Goal: Task Accomplishment & Management: Manage account settings

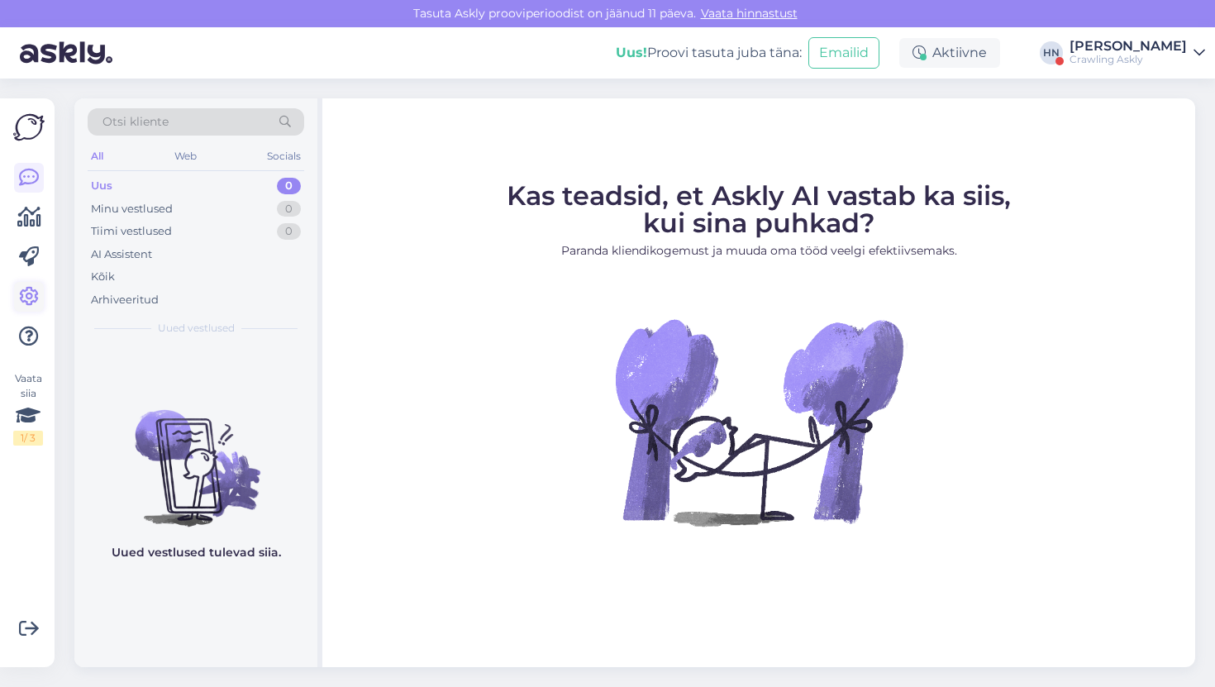
click at [26, 294] on icon at bounding box center [29, 297] width 20 height 20
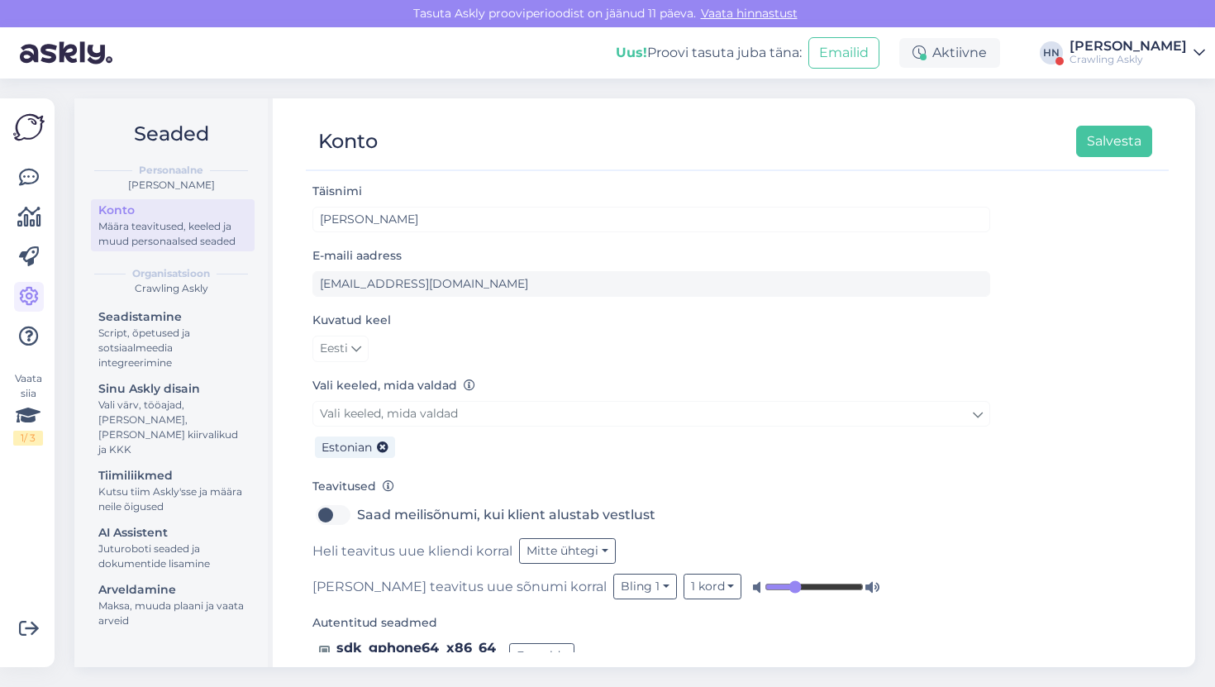
click at [189, 504] on div "Seadistamine Script, õpetused ja sotsiaalmeedia integreerimine Sinu Askly disai…" at bounding box center [173, 471] width 164 height 330
click at [186, 524] on div "AI Assistent" at bounding box center [172, 532] width 149 height 17
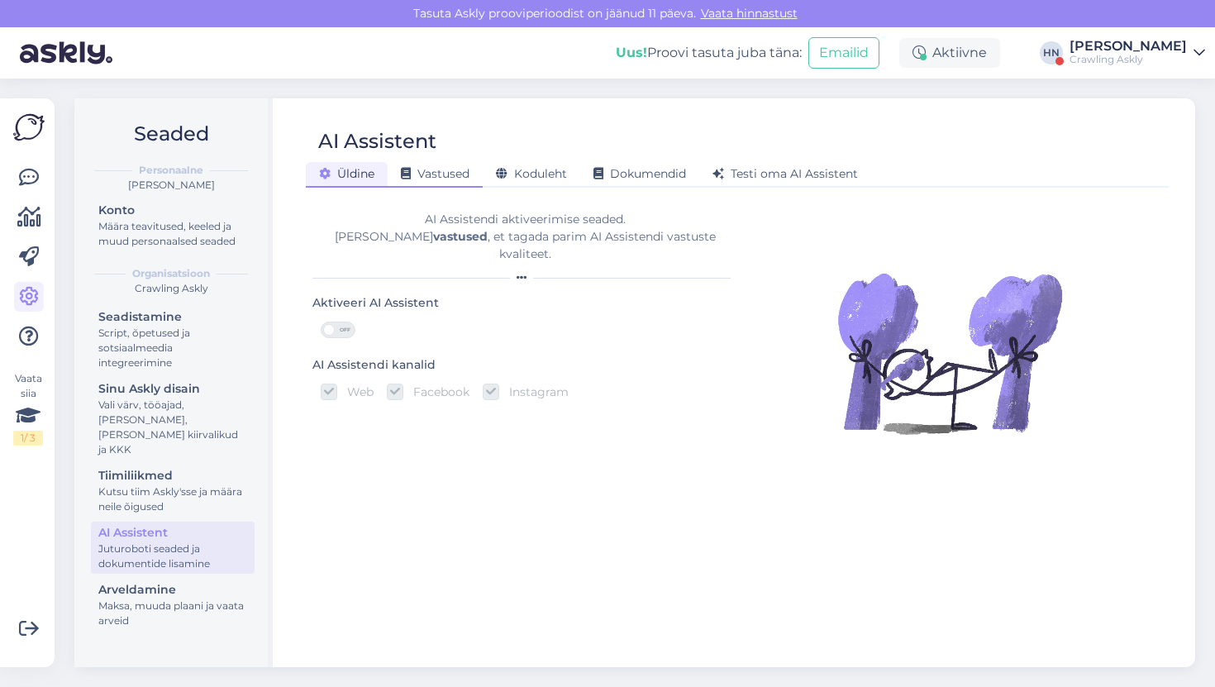
click at [445, 166] on div "Vastused" at bounding box center [435, 175] width 95 height 26
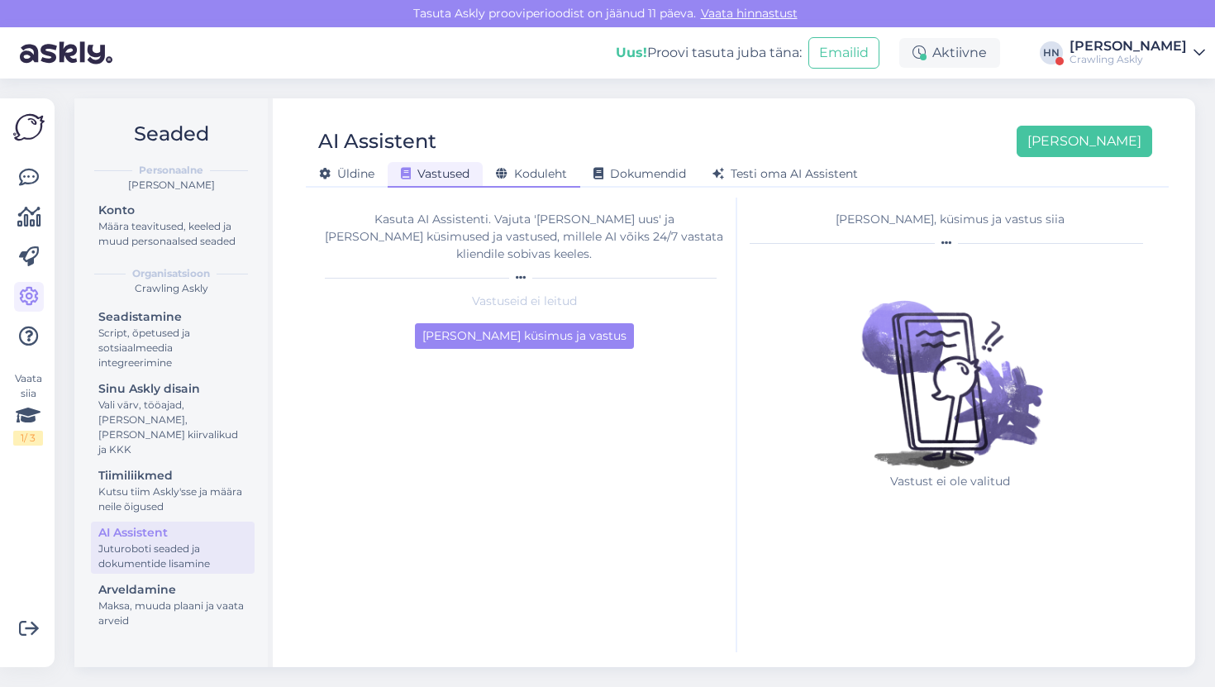
click at [531, 168] on span "Koduleht" at bounding box center [531, 173] width 71 height 15
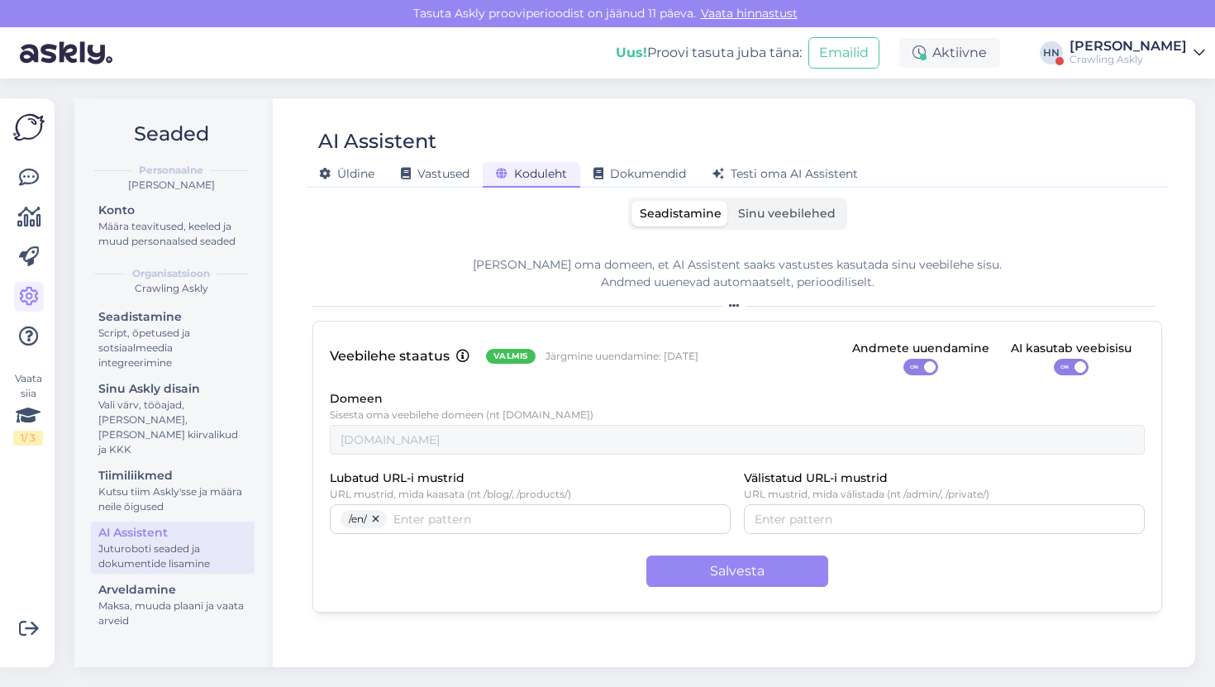
click at [897, 373] on div "ON" at bounding box center [920, 367] width 137 height 17
click at [911, 367] on span "ON" at bounding box center [914, 366] width 20 height 15
click at [903, 359] on input "ON" at bounding box center [903, 359] width 0 height 0
click at [943, 290] on div "[PERSON_NAME] oma domeen, et AI Assistent saaks vastustes kasutada sinu veebile…" at bounding box center [737, 273] width 850 height 35
click at [686, 578] on button "Salvesta" at bounding box center [737, 570] width 182 height 31
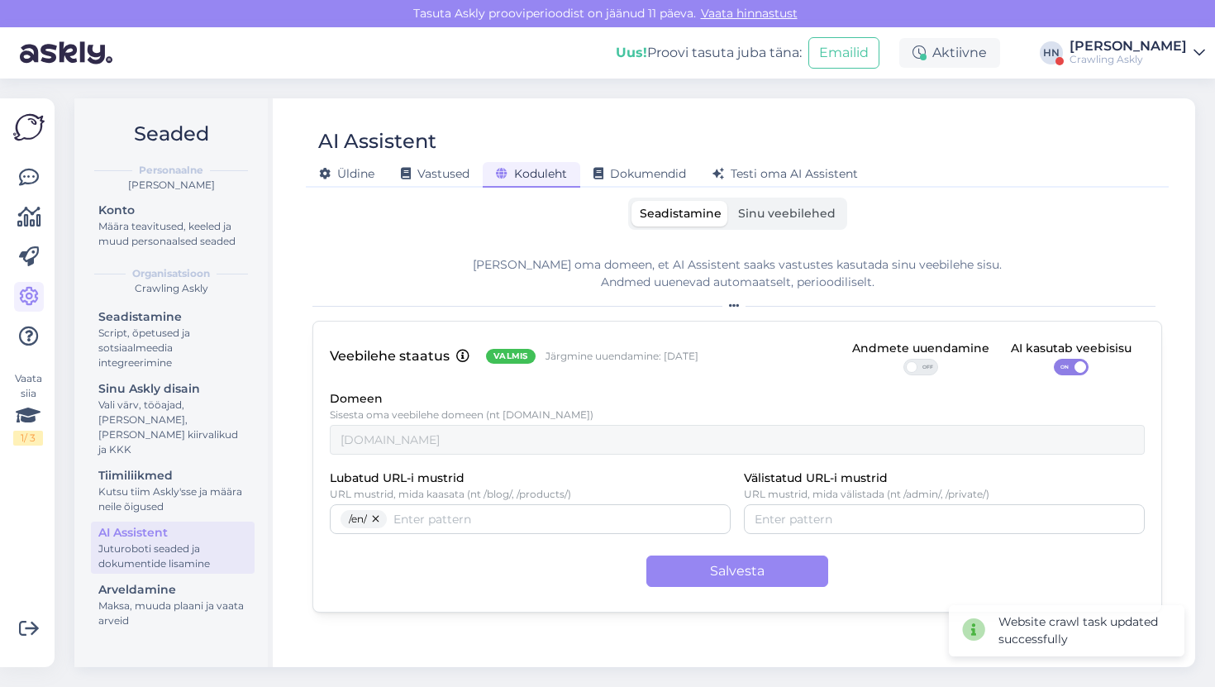
click at [1161, 54] on div "Crawling Askly" at bounding box center [1127, 59] width 117 height 13
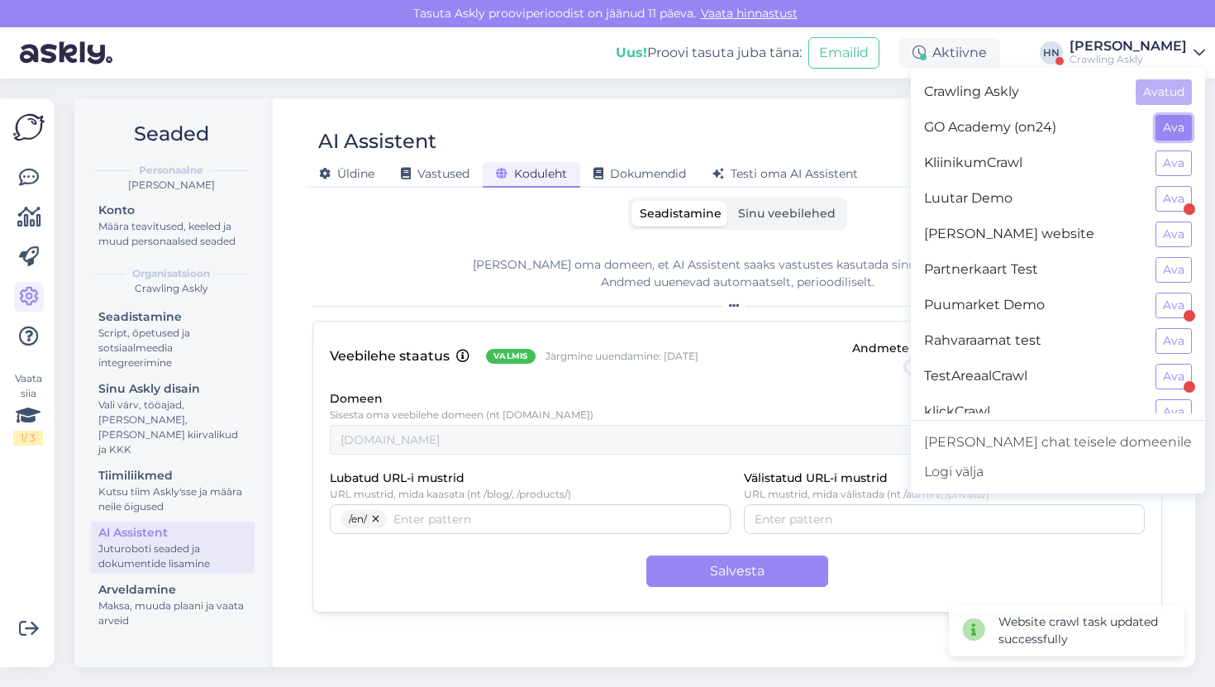
click at [1168, 131] on button "Ava" at bounding box center [1173, 128] width 36 height 26
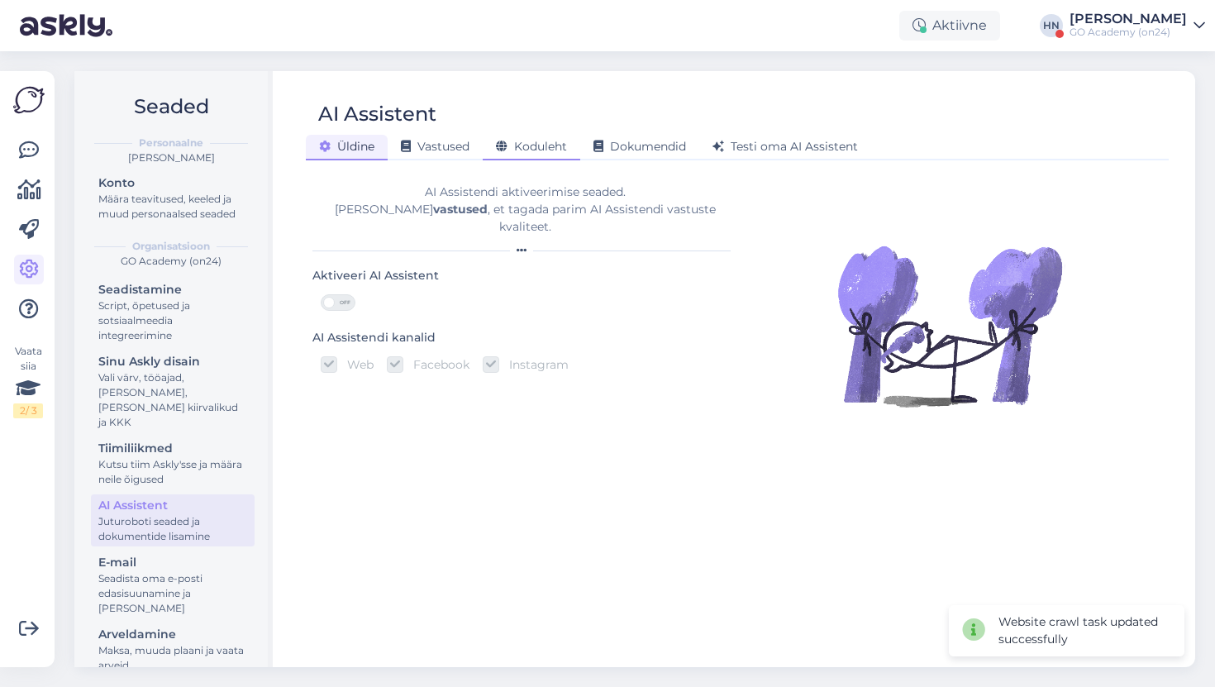
click at [545, 152] on span "Koduleht" at bounding box center [531, 146] width 71 height 15
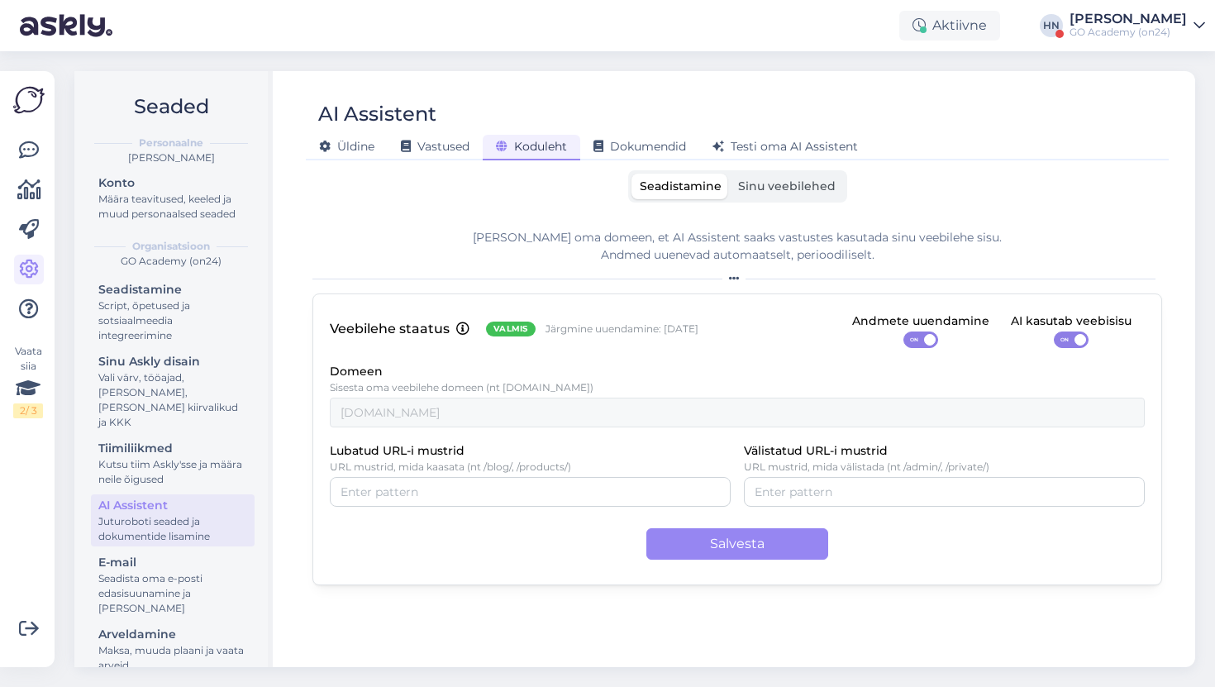
click at [929, 346] on div "ON" at bounding box center [920, 339] width 35 height 17
click at [903, 331] on input "ON" at bounding box center [903, 331] width 0 height 0
click at [740, 531] on button "Salvesta" at bounding box center [737, 543] width 182 height 31
click at [1143, 7] on div "Aktiivne HN Hans Niinemäe GO Academy (on24)" at bounding box center [607, 25] width 1215 height 51
click at [1131, 26] on div "GO Academy (on24)" at bounding box center [1127, 32] width 117 height 13
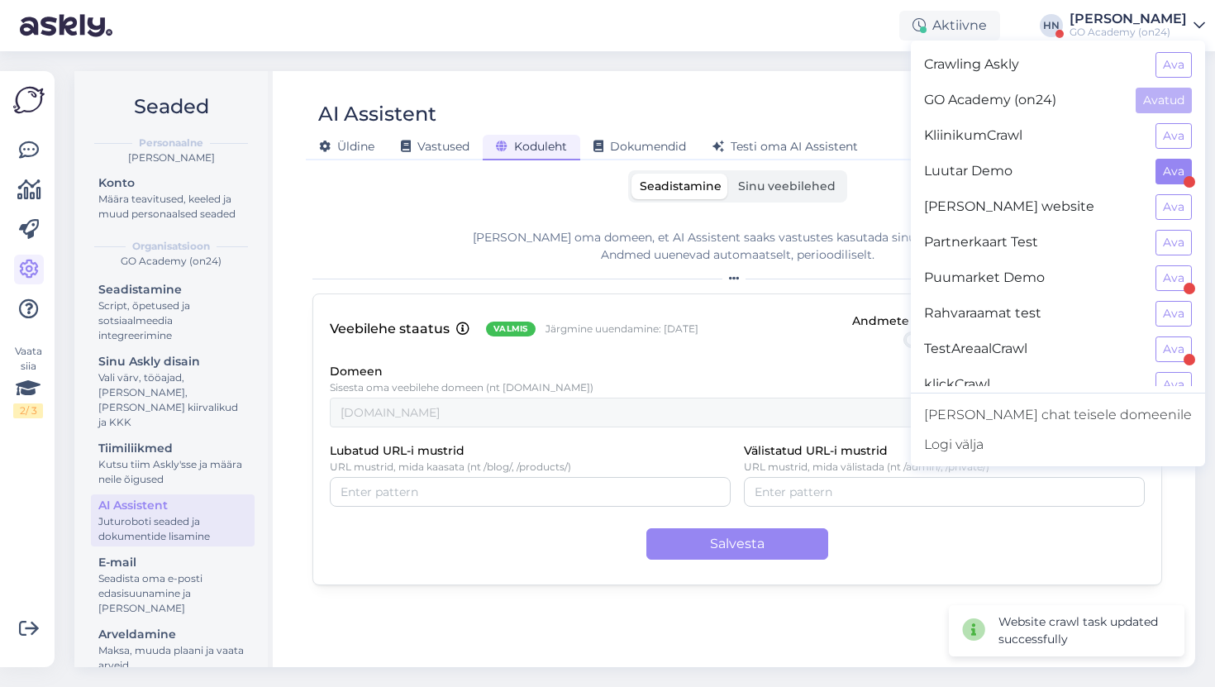
scroll to position [17, 0]
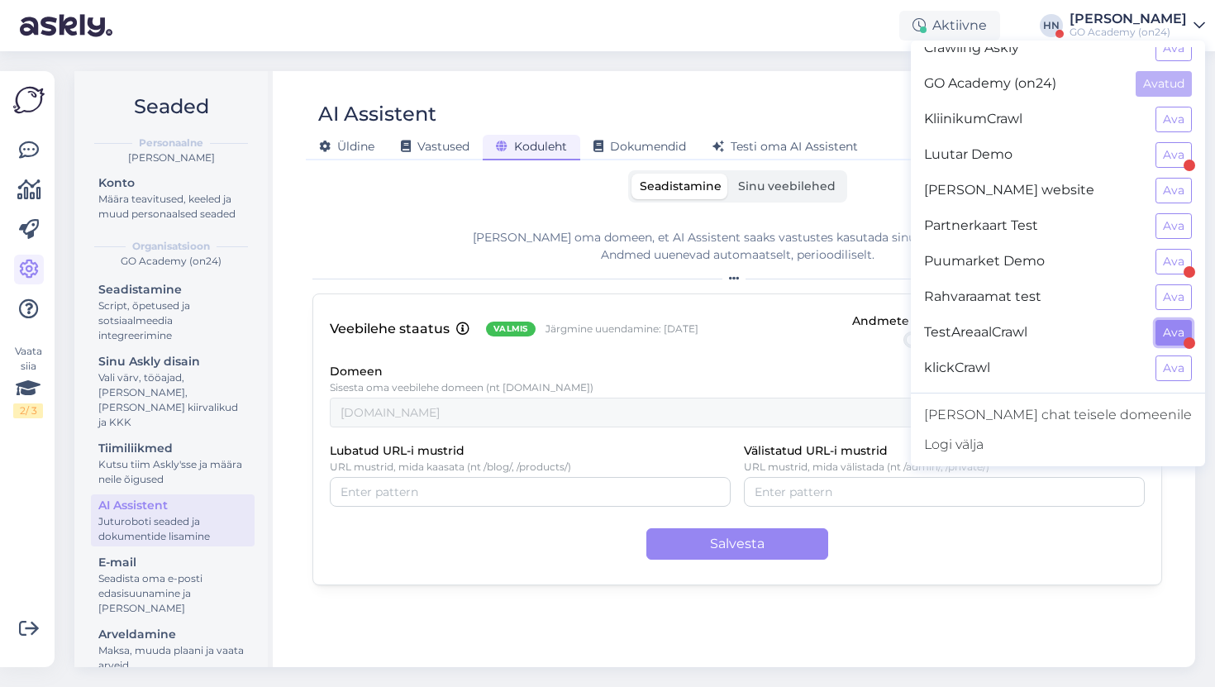
click at [1176, 335] on button "Ava" at bounding box center [1173, 333] width 36 height 26
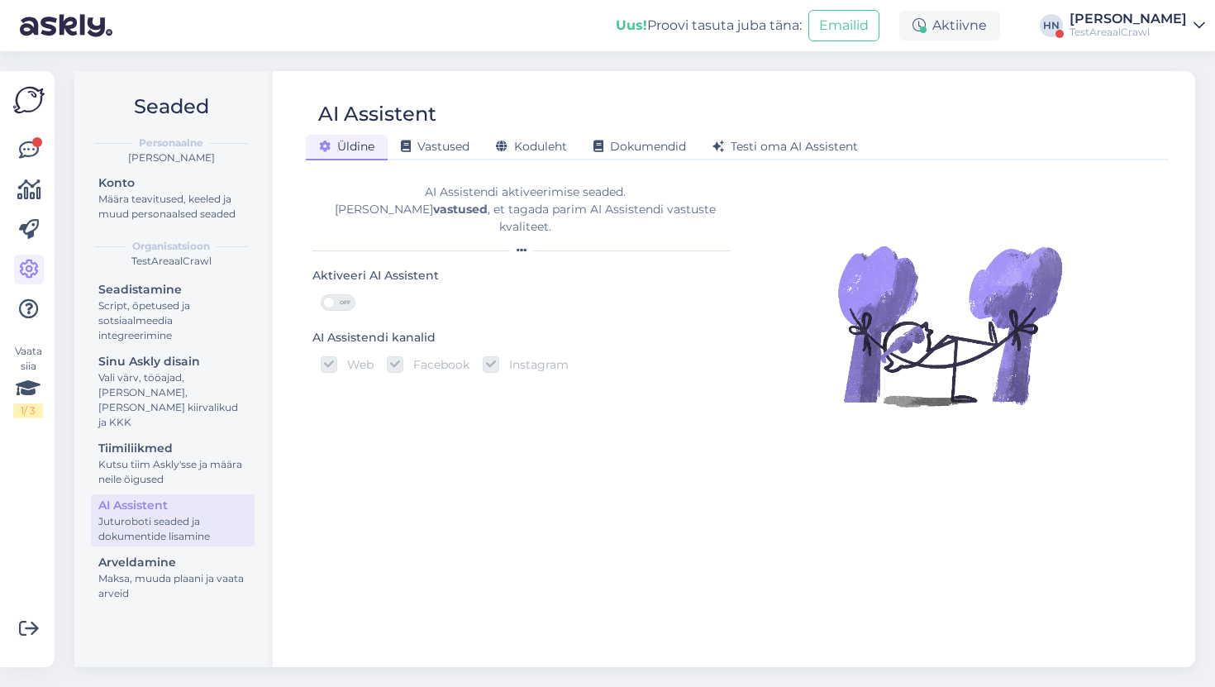
click at [572, 133] on div "[PERSON_NAME] Vastused Koduleht Dokumendid [PERSON_NAME] oma AI Assistent" at bounding box center [729, 144] width 846 height 29
click at [559, 145] on span "Koduleht" at bounding box center [531, 146] width 71 height 15
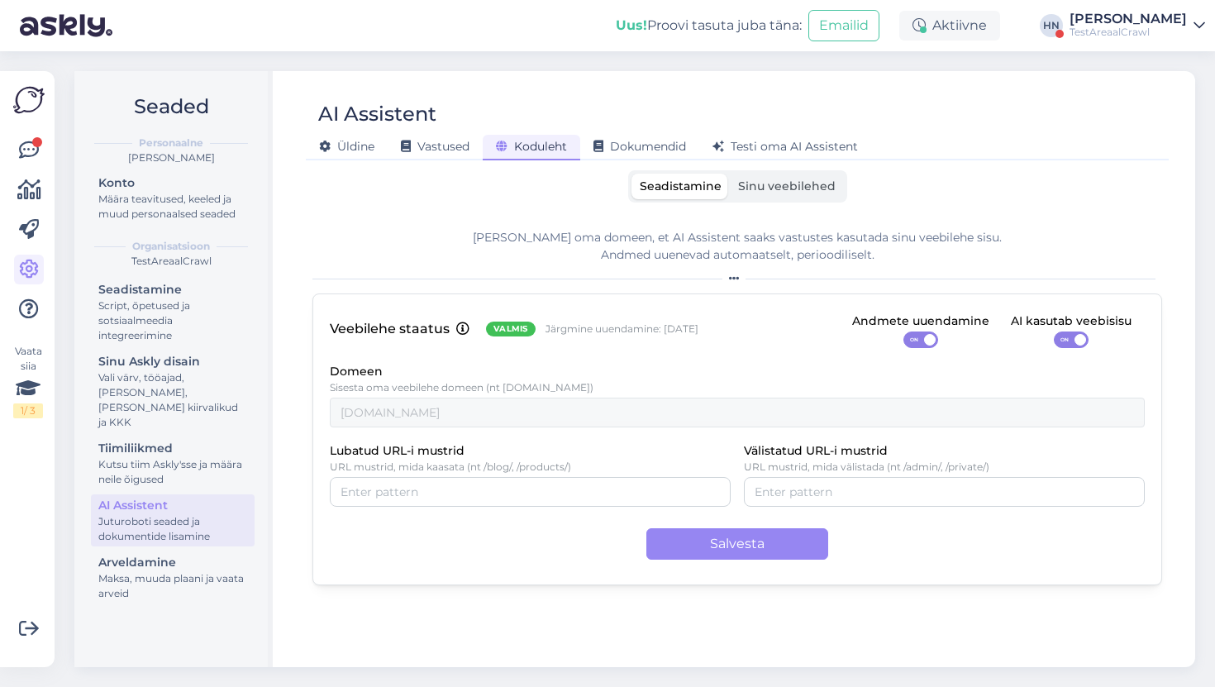
click at [926, 340] on span at bounding box center [930, 340] width 12 height 12
click at [903, 331] on input "ON" at bounding box center [903, 331] width 0 height 0
click at [773, 542] on button "Salvesta" at bounding box center [737, 543] width 182 height 31
click at [1140, 27] on div "TestAreaalCrawl" at bounding box center [1127, 32] width 117 height 13
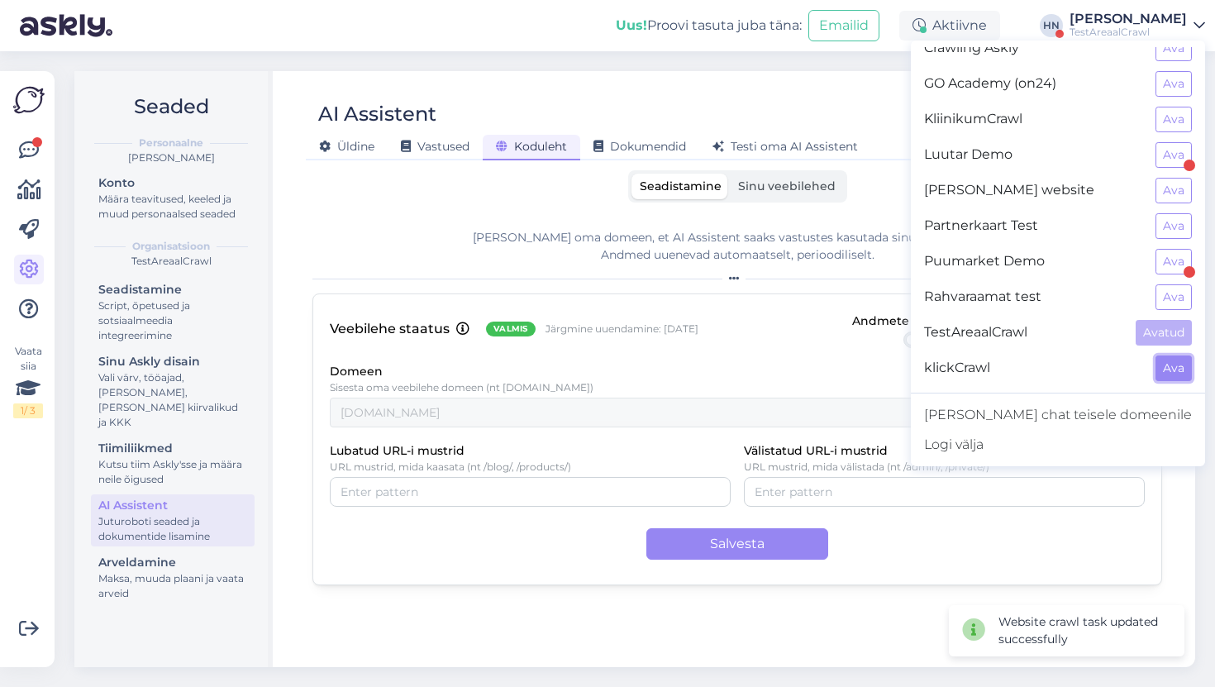
click at [1185, 370] on button "Ava" at bounding box center [1173, 368] width 36 height 26
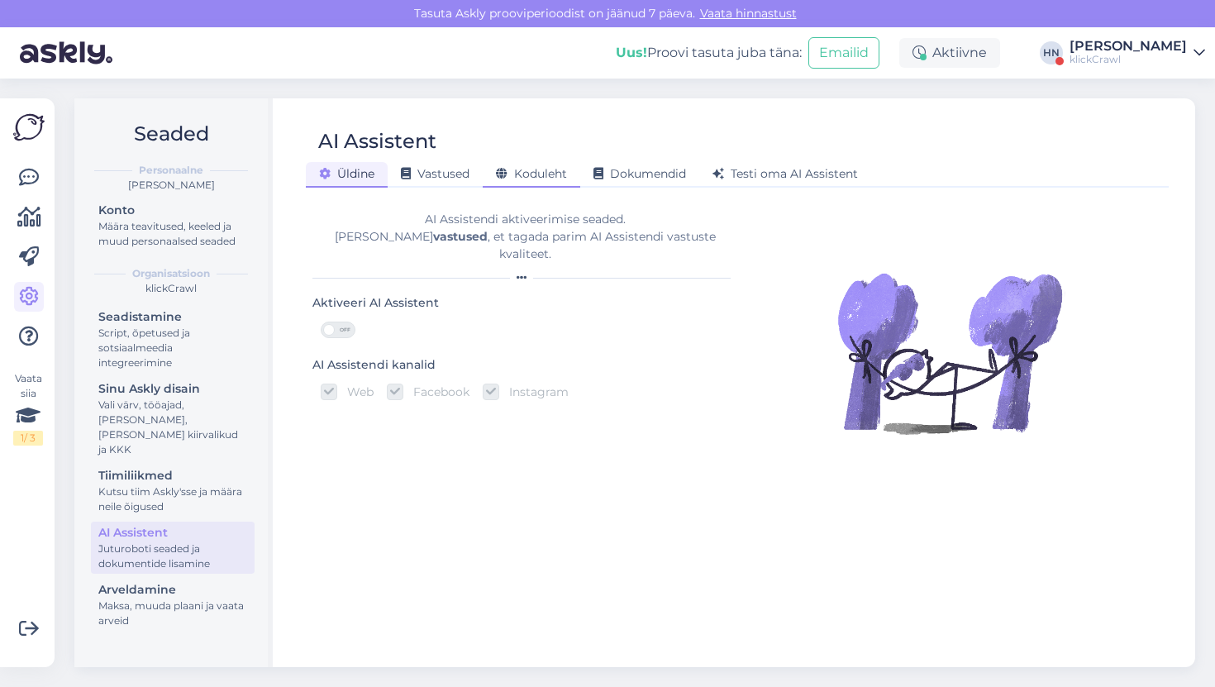
click at [548, 174] on span "Koduleht" at bounding box center [531, 173] width 71 height 15
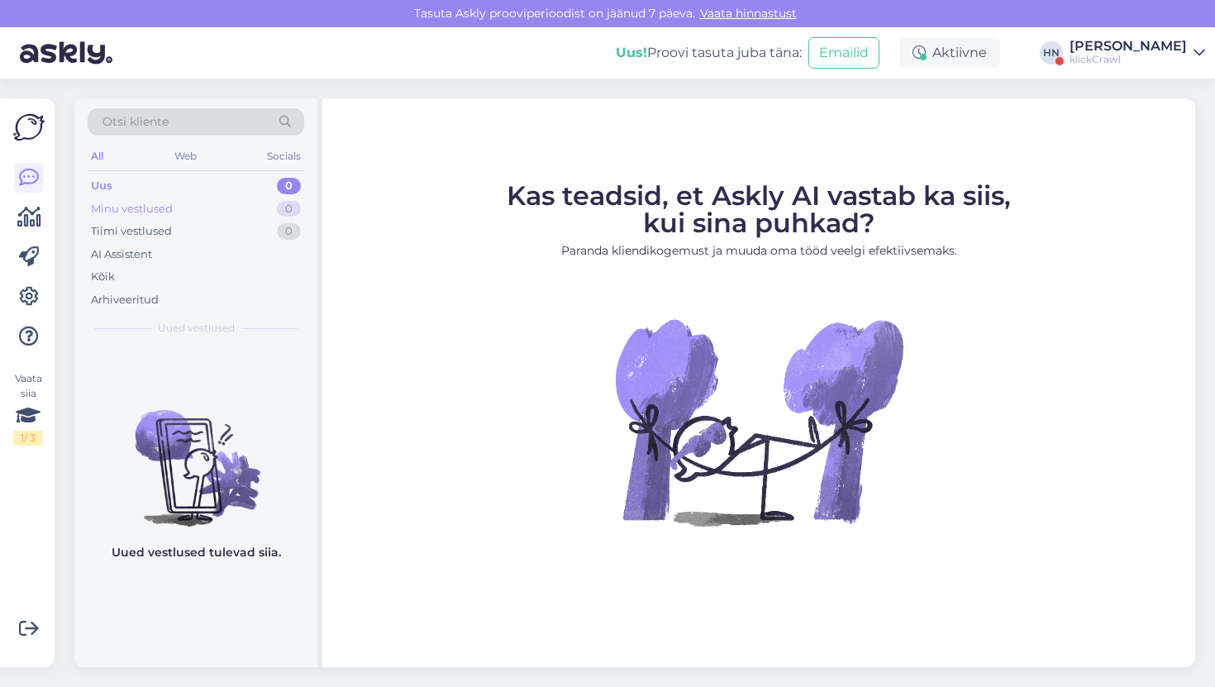
click at [194, 213] on div "Minu vestlused 0" at bounding box center [196, 209] width 217 height 23
click at [1169, 63] on div "klickCrawl" at bounding box center [1127, 59] width 117 height 13
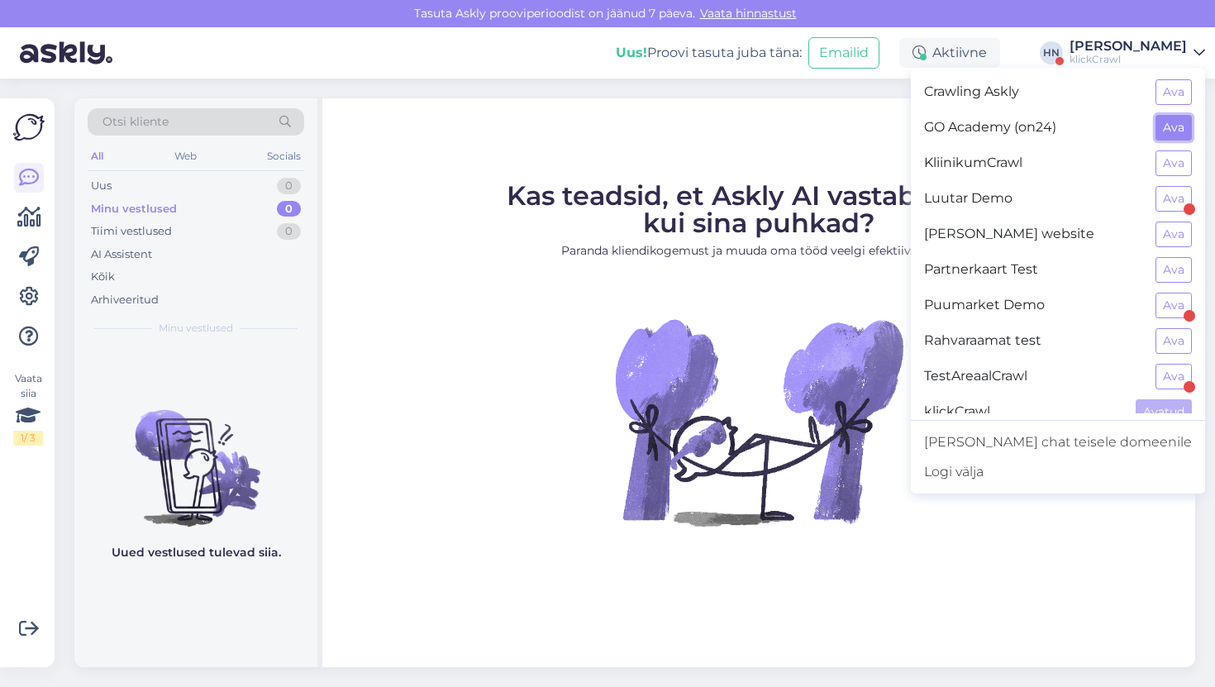
click at [1183, 119] on button "Ava" at bounding box center [1173, 128] width 36 height 26
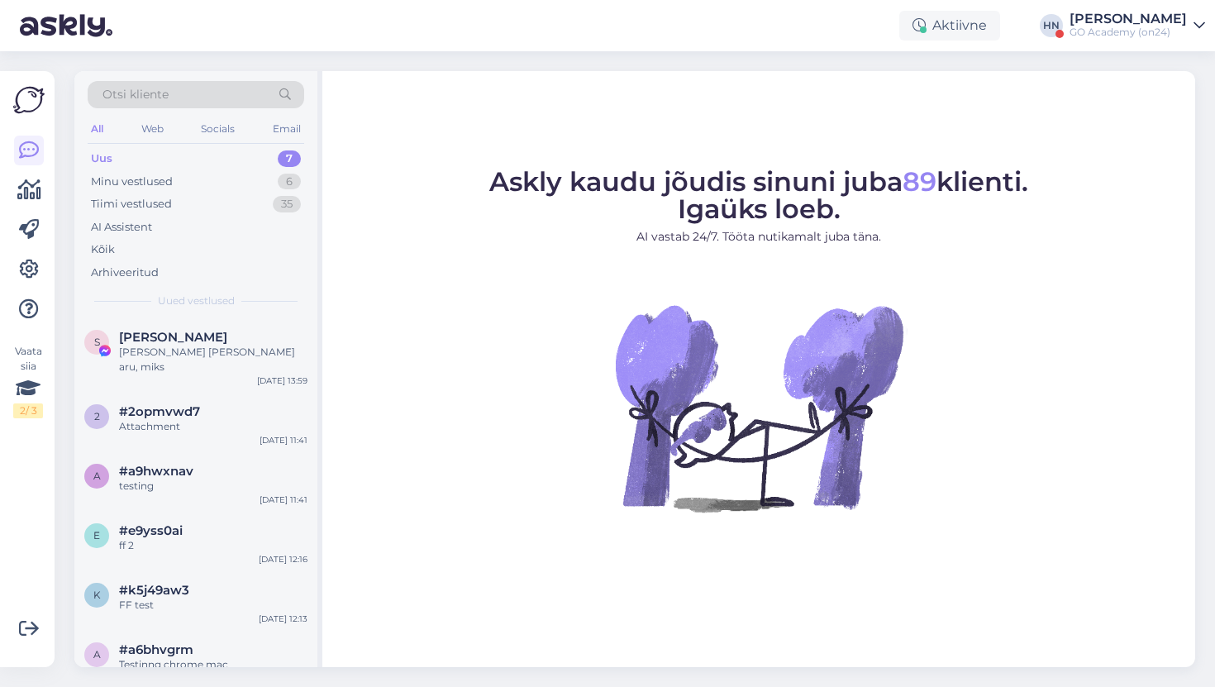
click at [236, 164] on div "Uus 7" at bounding box center [196, 158] width 217 height 23
click at [230, 174] on div "Minu vestlused 6" at bounding box center [196, 181] width 217 height 23
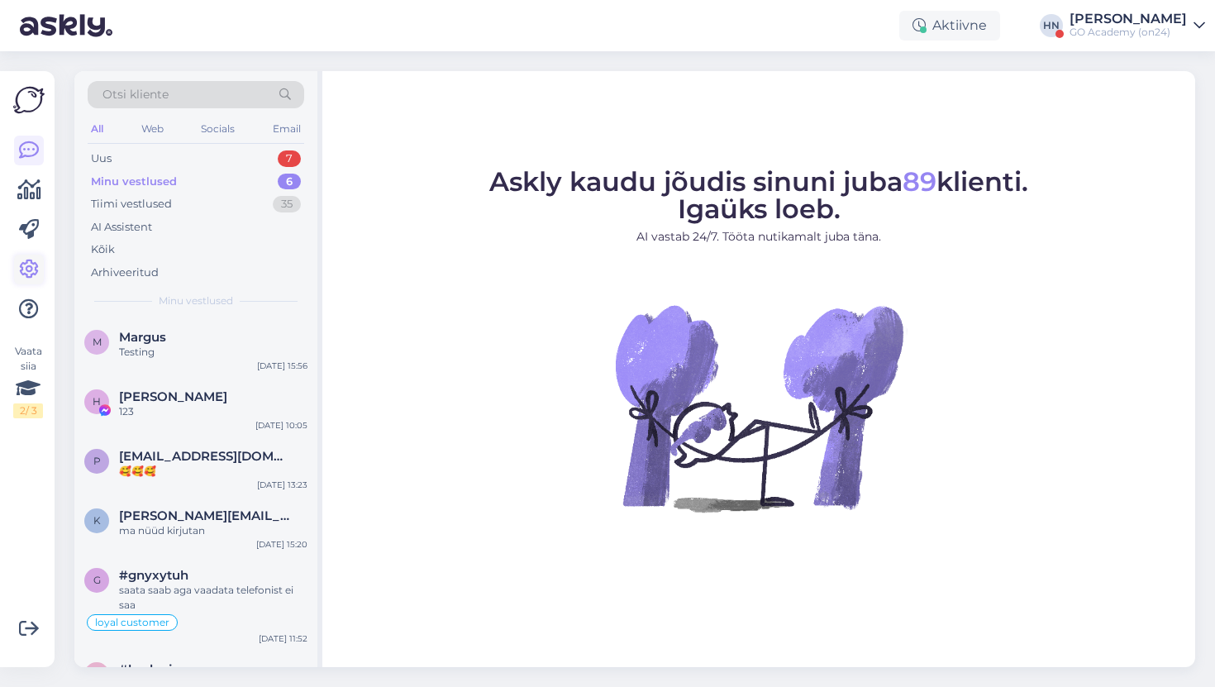
click at [32, 279] on icon at bounding box center [29, 269] width 20 height 20
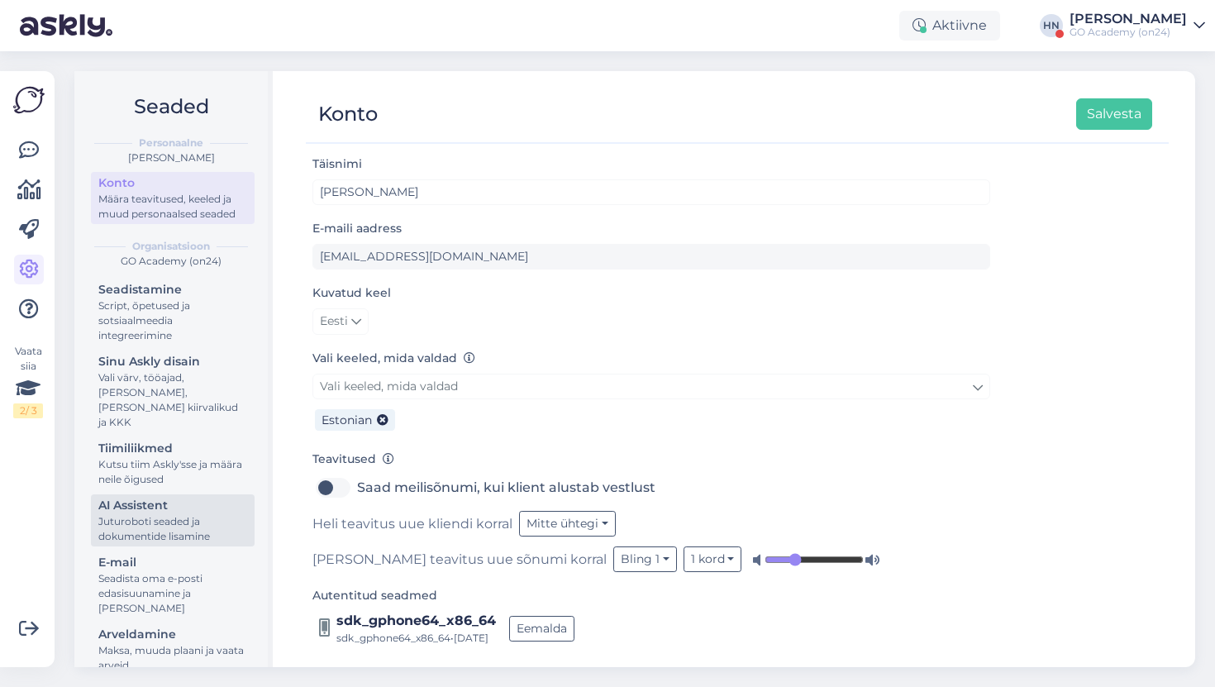
click at [159, 529] on link "AI Assistent [PERSON_NAME] seaded ja dokumentide lisamine" at bounding box center [173, 520] width 164 height 52
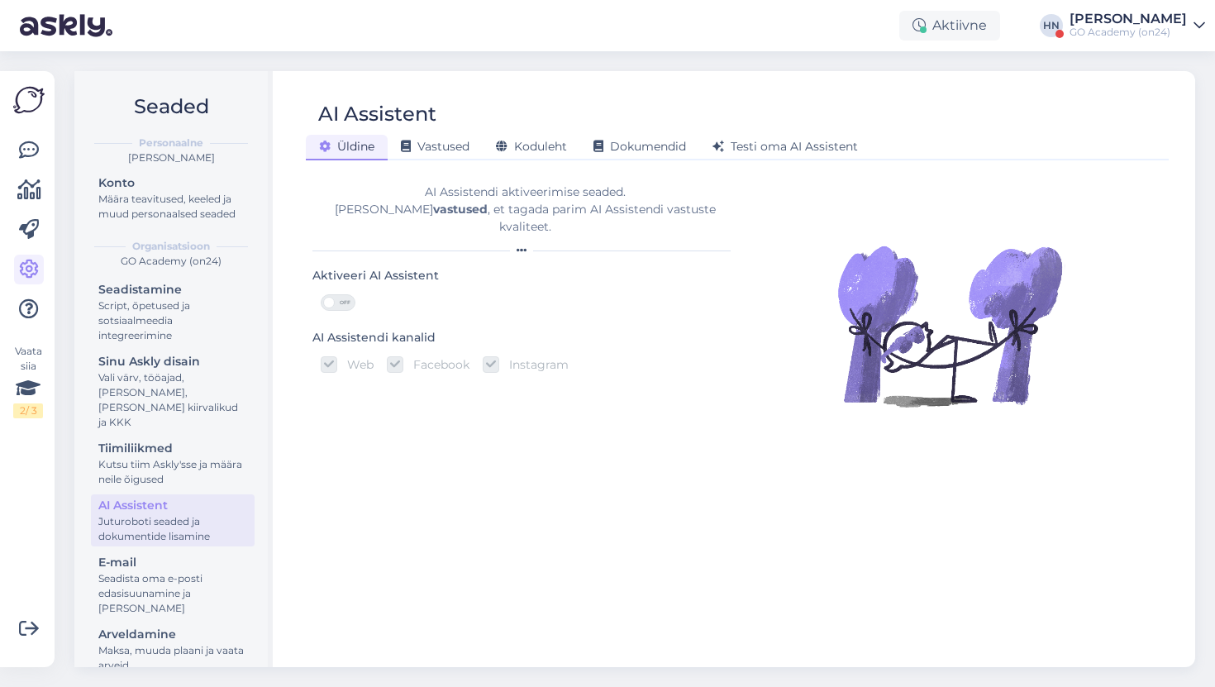
click at [525, 131] on div "[PERSON_NAME] Vastused Koduleht Dokumendid [PERSON_NAME] oma AI Assistent" at bounding box center [729, 144] width 846 height 29
click at [523, 140] on span "Koduleht" at bounding box center [531, 146] width 71 height 15
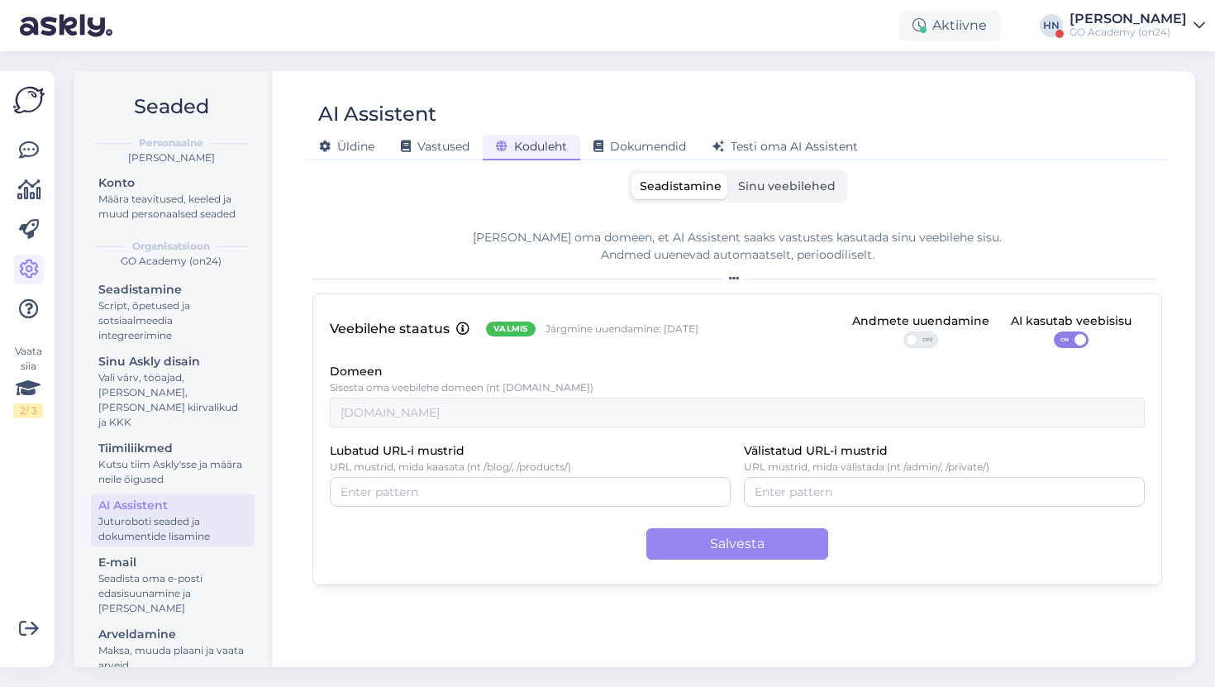
click at [770, 200] on div "Seadistamine Sinu veebilehed" at bounding box center [737, 186] width 219 height 32
click at [770, 185] on span "Sinu veebilehed" at bounding box center [787, 185] width 98 height 15
click at [730, 174] on input "Sinu veebilehed" at bounding box center [730, 174] width 0 height 0
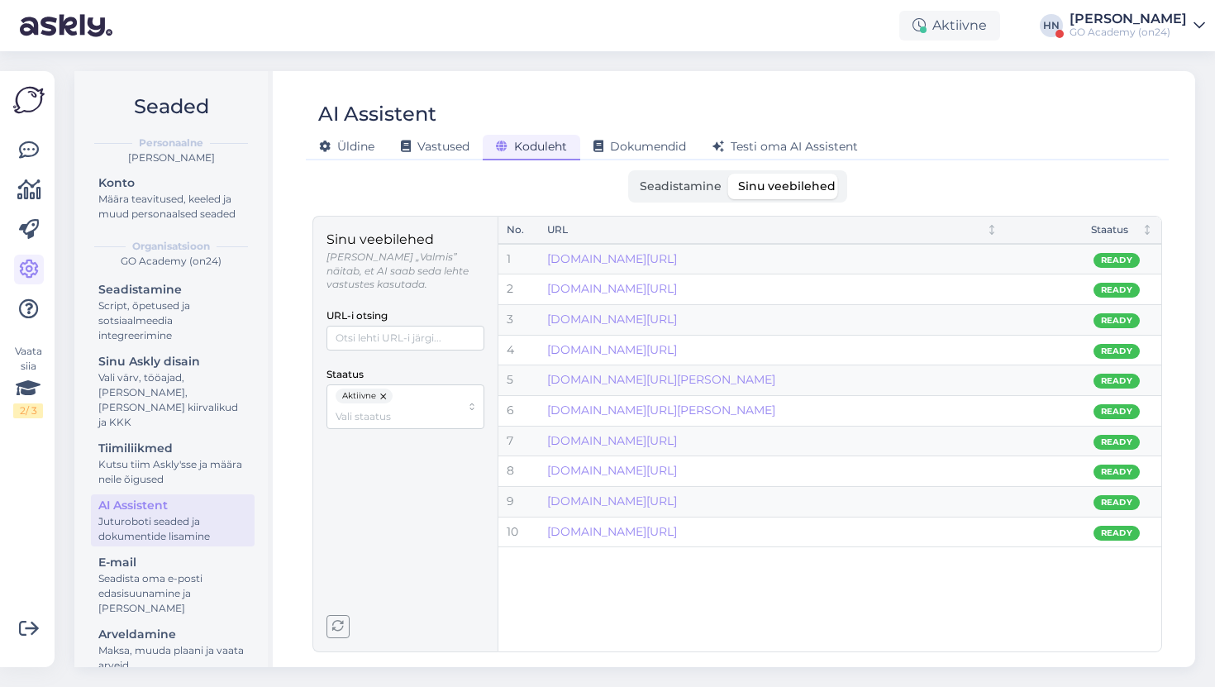
click at [665, 178] on label "Seadistamine" at bounding box center [680, 187] width 98 height 26
click at [631, 174] on input "Seadistamine" at bounding box center [631, 174] width 0 height 0
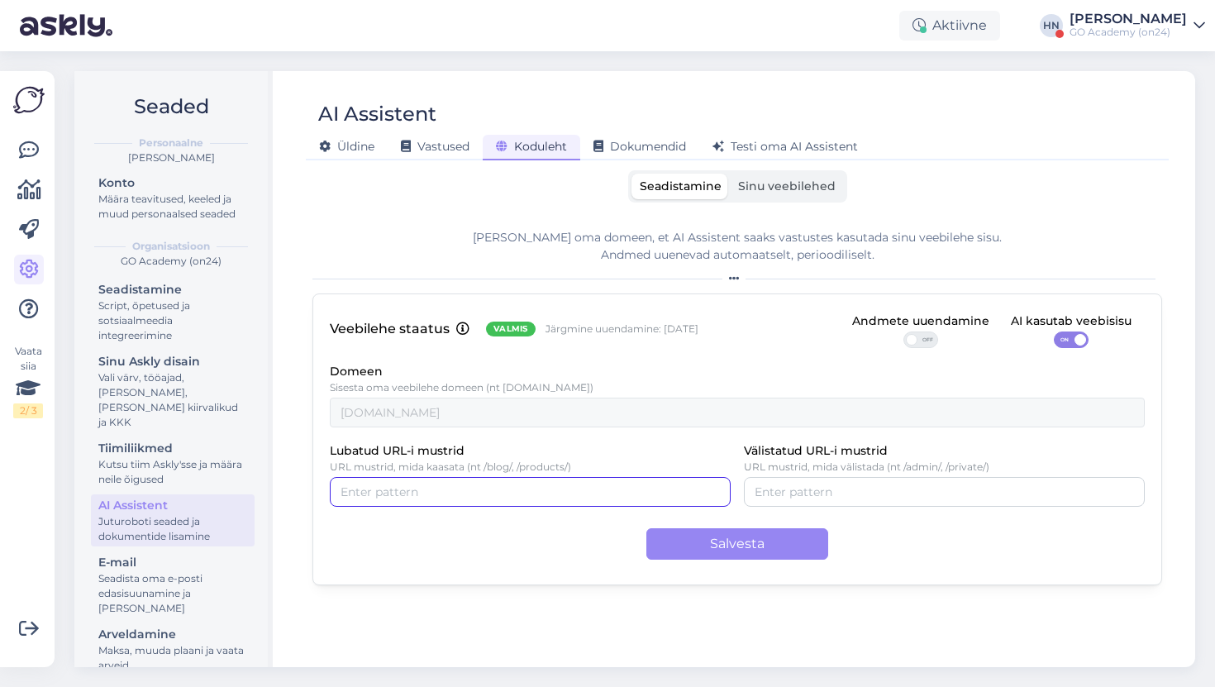
click at [420, 490] on input "Lubatud URL-i mustrid" at bounding box center [529, 492] width 379 height 18
click at [763, 176] on label "Sinu veebilehed" at bounding box center [787, 187] width 114 height 26
click at [730, 174] on input "Sinu veebilehed" at bounding box center [730, 174] width 0 height 0
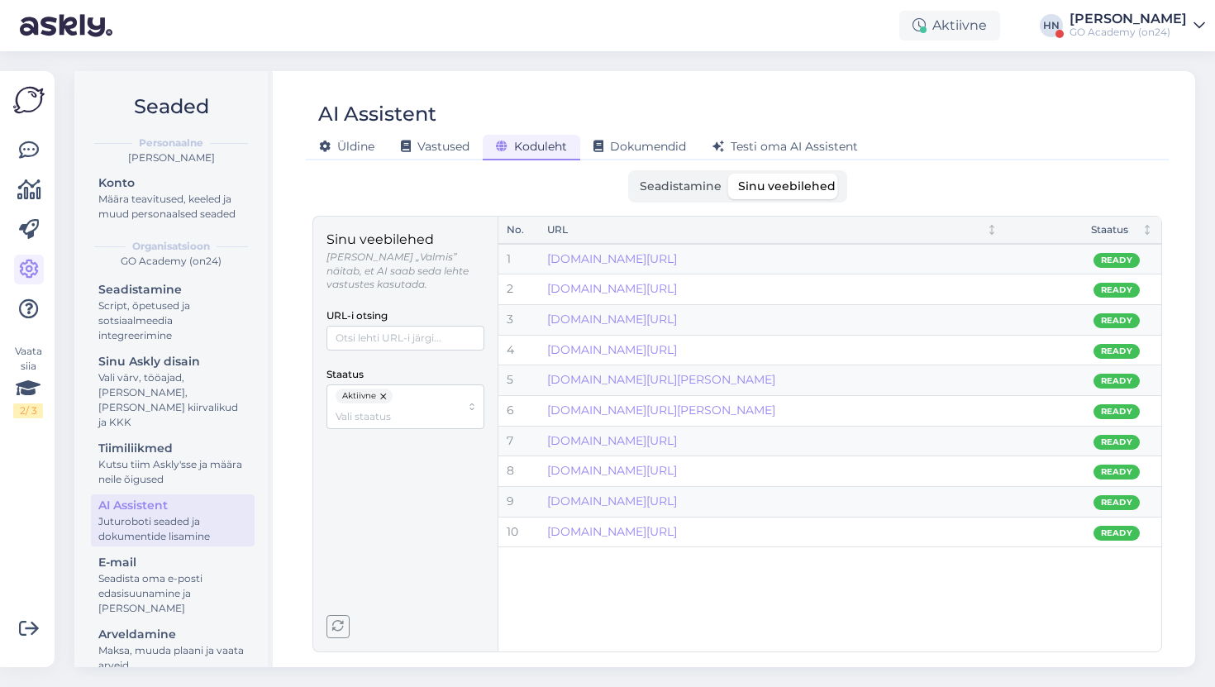
click at [686, 188] on span "Seadistamine" at bounding box center [681, 185] width 82 height 15
click at [631, 174] on input "Seadistamine" at bounding box center [631, 174] width 0 height 0
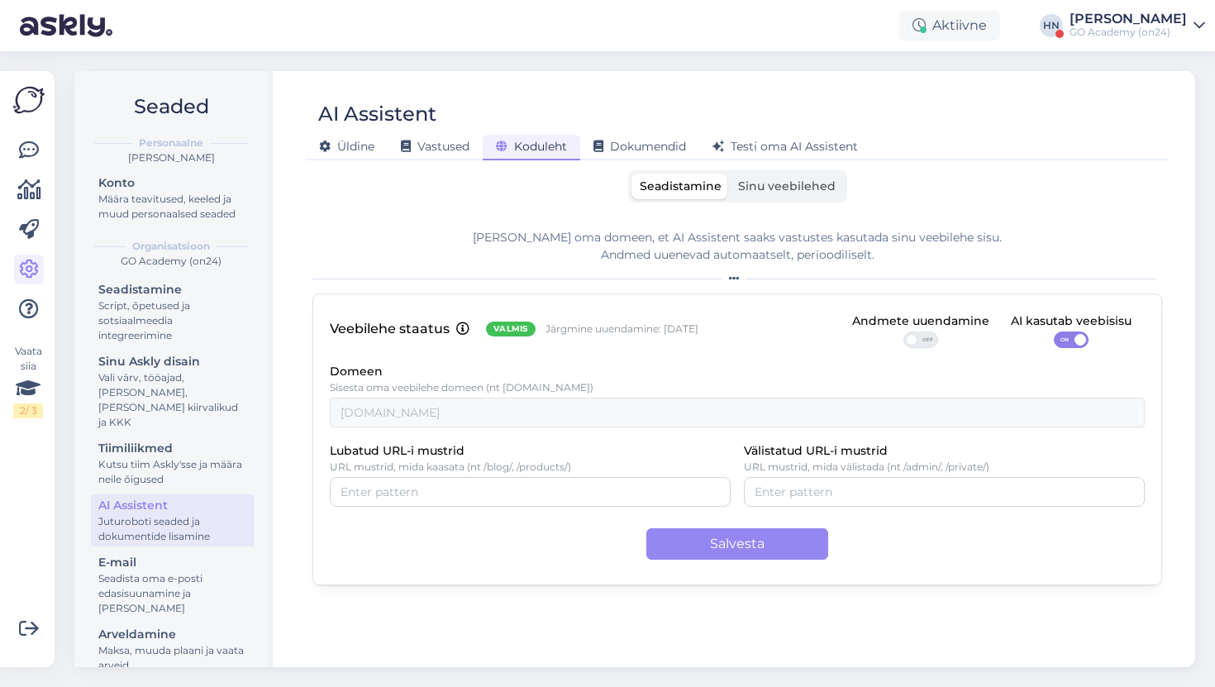
click at [750, 188] on span "Sinu veebilehed" at bounding box center [787, 185] width 98 height 15
click at [730, 174] on input "Sinu veebilehed" at bounding box center [730, 174] width 0 height 0
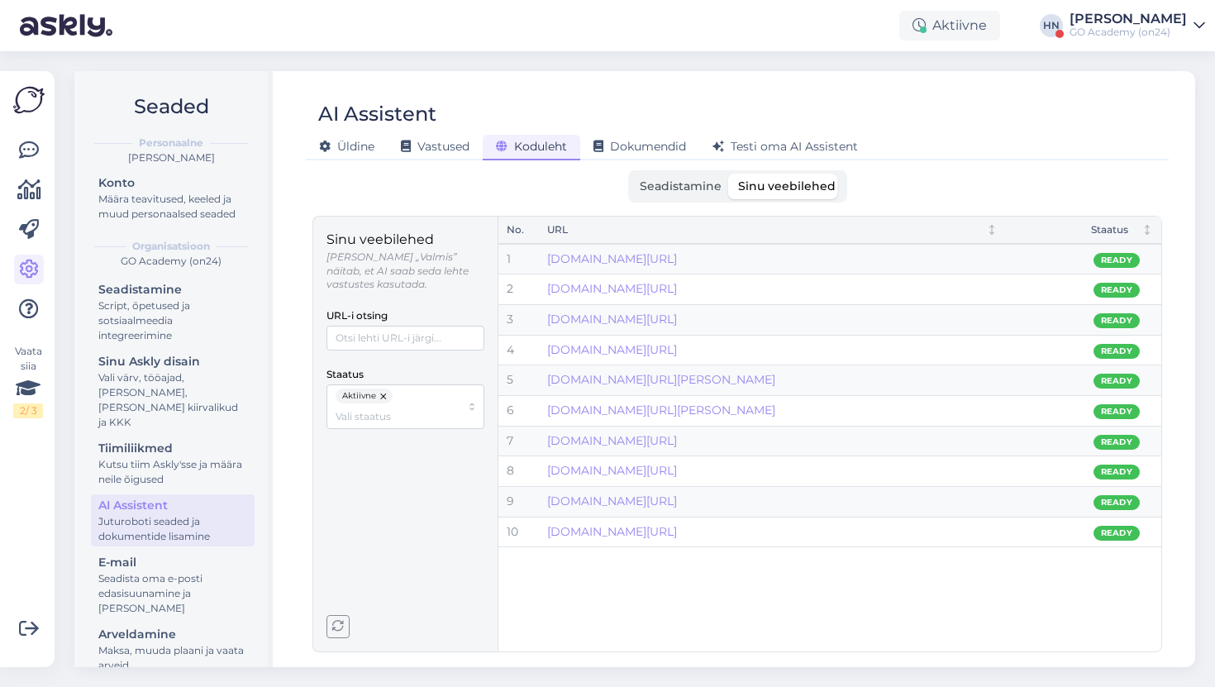
click at [381, 388] on button "button" at bounding box center [384, 395] width 17 height 15
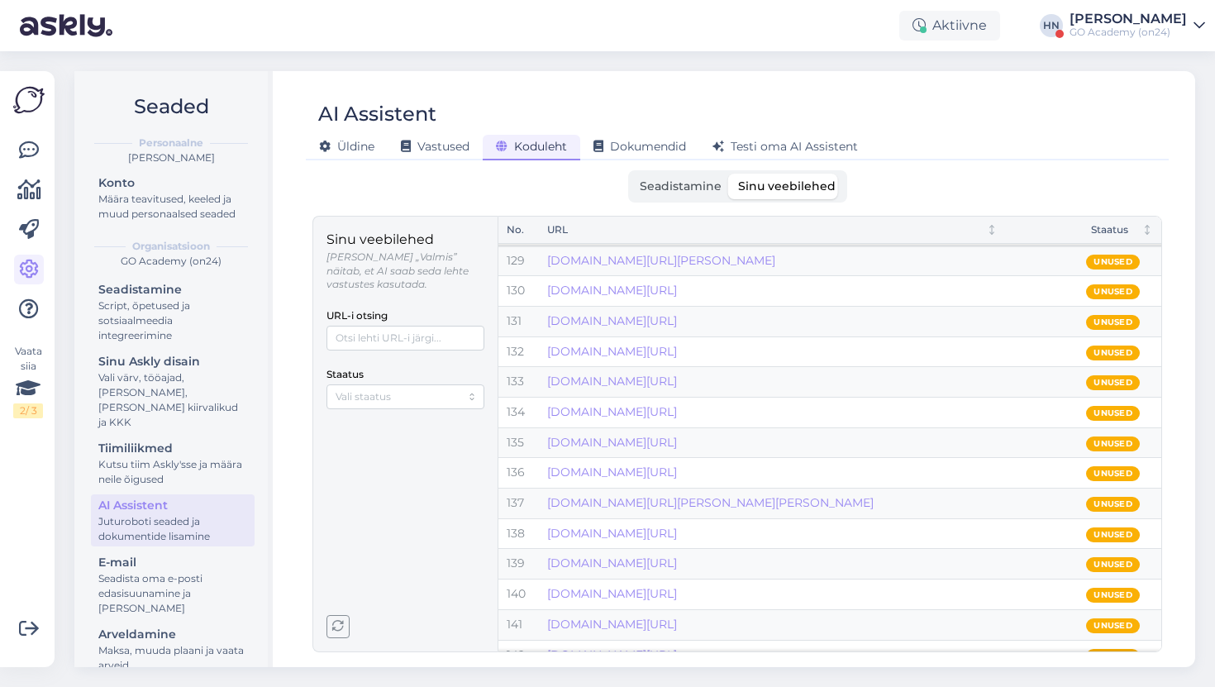
scroll to position [2934, 0]
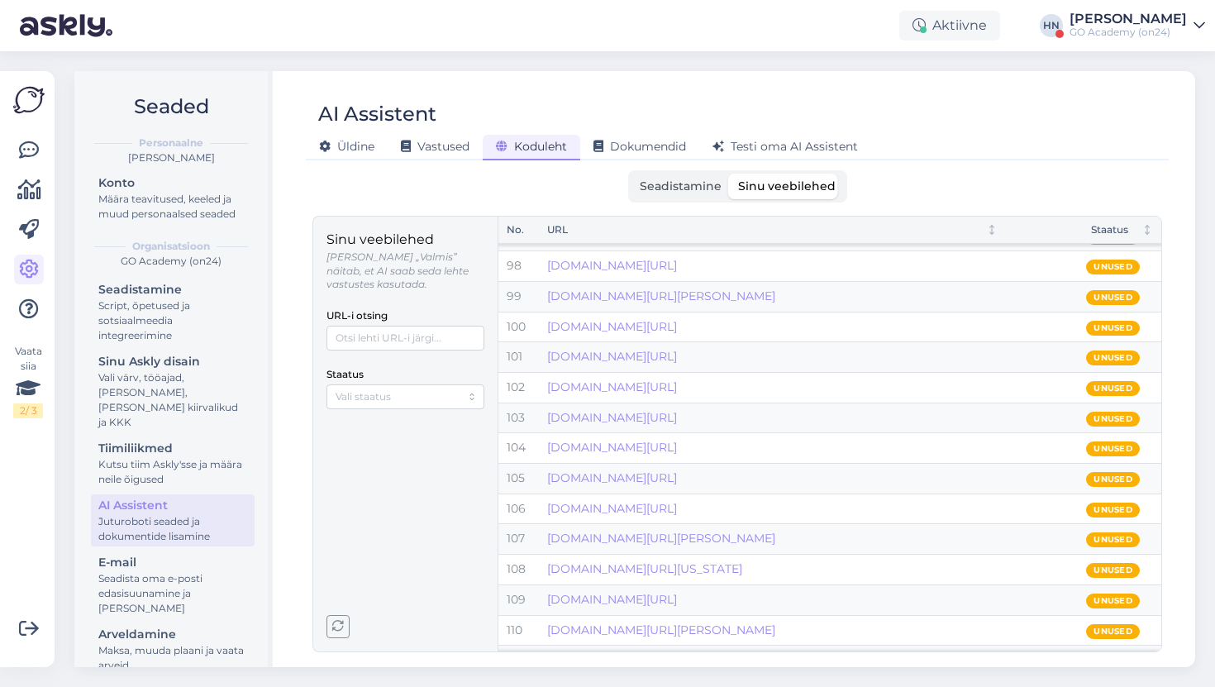
click at [357, 367] on label "Staatus" at bounding box center [344, 375] width 37 height 16
click at [357, 388] on input "Staatus" at bounding box center [398, 396] width 125 height 16
click at [357, 367] on label "Staatus" at bounding box center [344, 375] width 37 height 16
click at [357, 388] on input "Staatus" at bounding box center [398, 396] width 125 height 16
click at [374, 440] on span "Mitteaktiivne" at bounding box center [369, 438] width 64 height 15
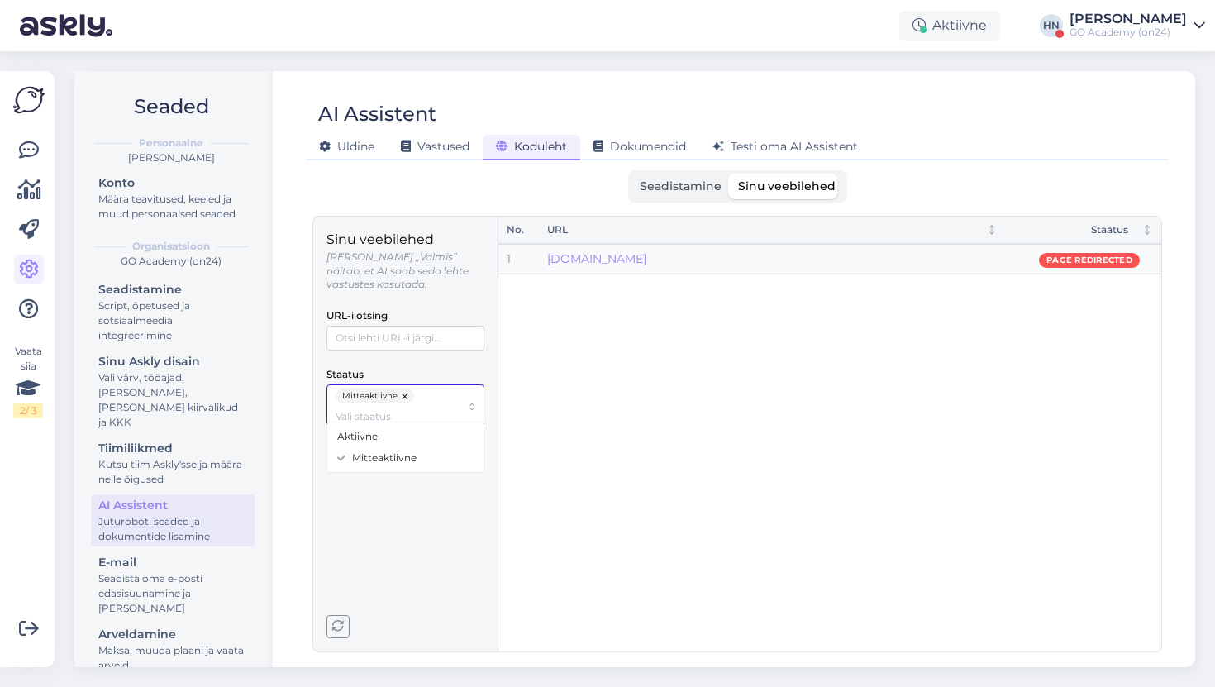
scroll to position [0, 0]
click at [401, 388] on button "button" at bounding box center [405, 395] width 17 height 15
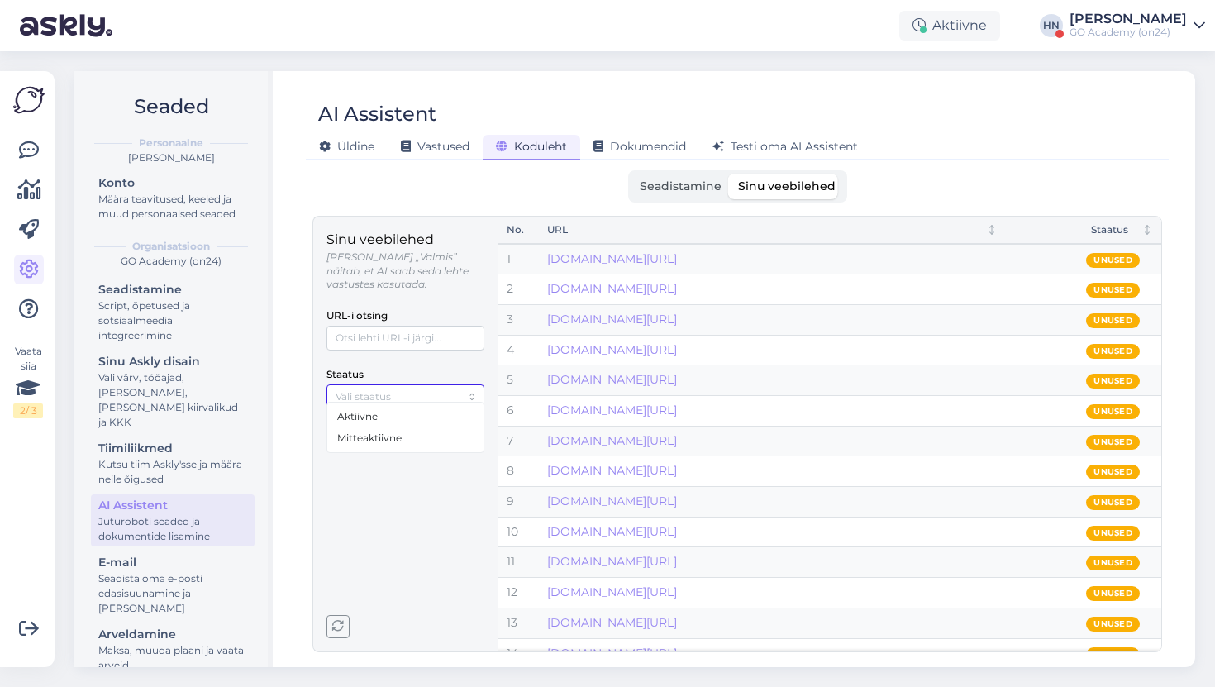
click at [388, 411] on div "Aktiivne" at bounding box center [406, 416] width 150 height 21
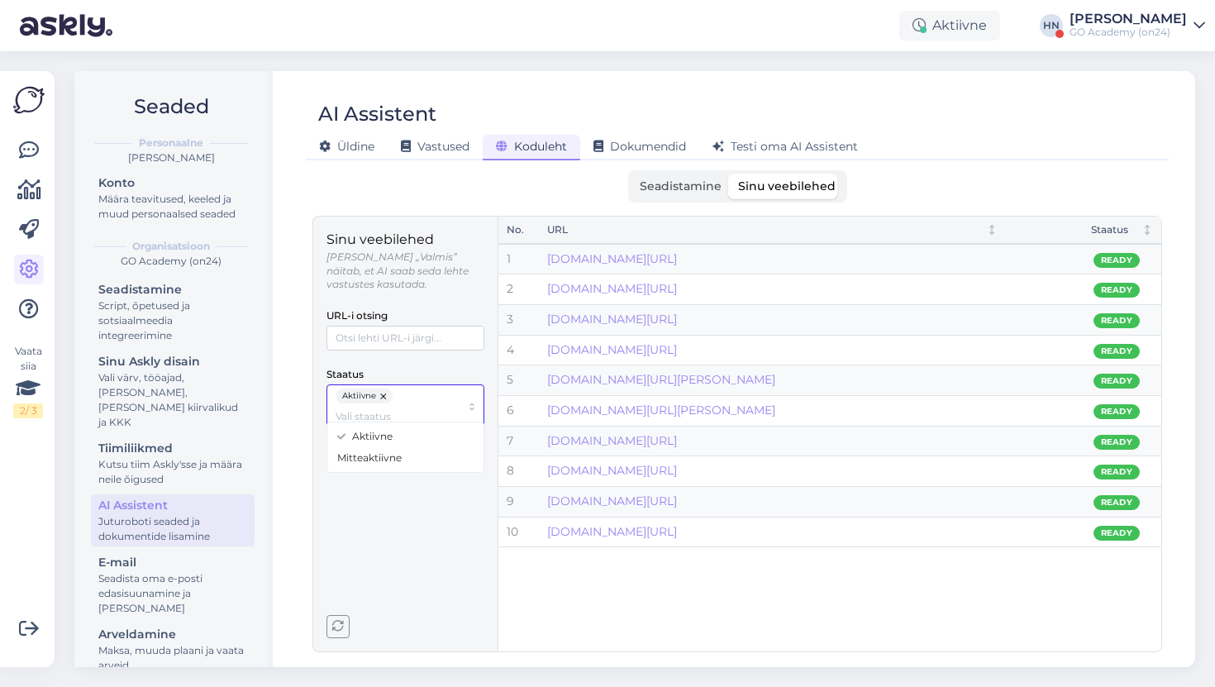
click at [385, 388] on button "button" at bounding box center [384, 395] width 17 height 15
